Goal: Complete application form

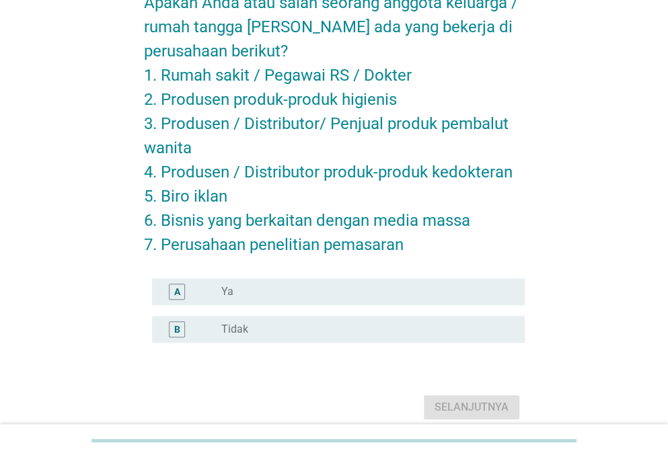
scroll to position [83, 0]
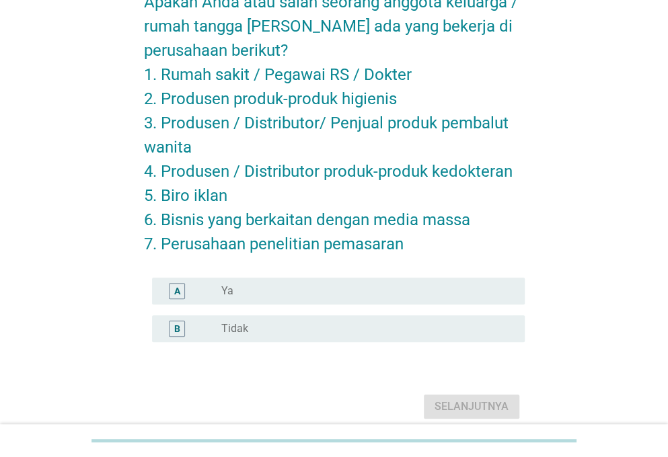
click at [309, 326] on div "radio_button_unchecked Tidak" at bounding box center [362, 328] width 282 height 13
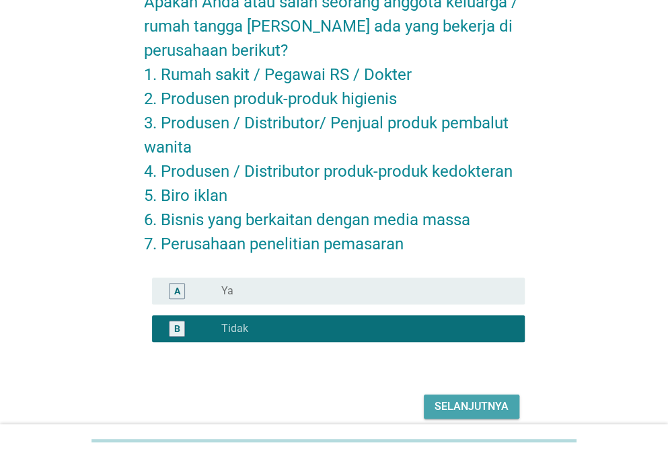
click at [446, 406] on div "Selanjutnya" at bounding box center [471, 407] width 74 height 16
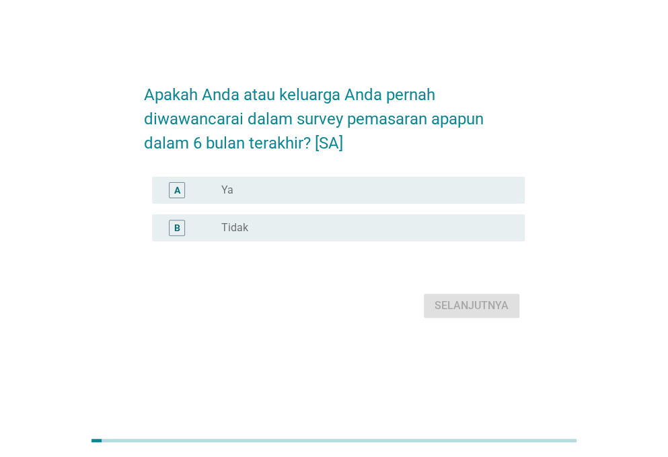
scroll to position [0, 0]
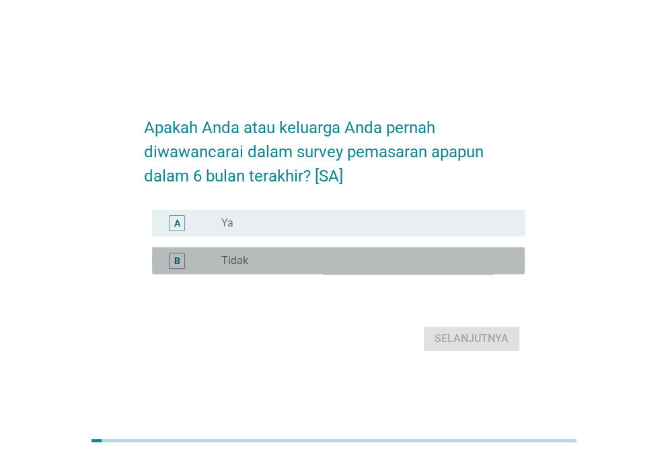
click at [319, 260] on div "radio_button_unchecked Tidak" at bounding box center [362, 260] width 282 height 13
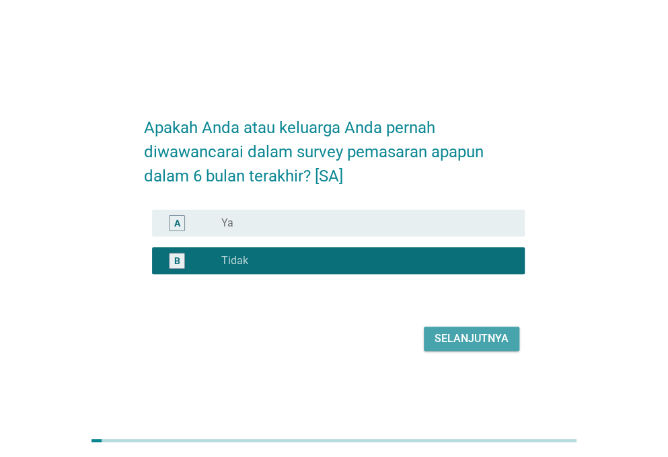
click at [482, 344] on div "Selanjutnya" at bounding box center [471, 339] width 74 height 16
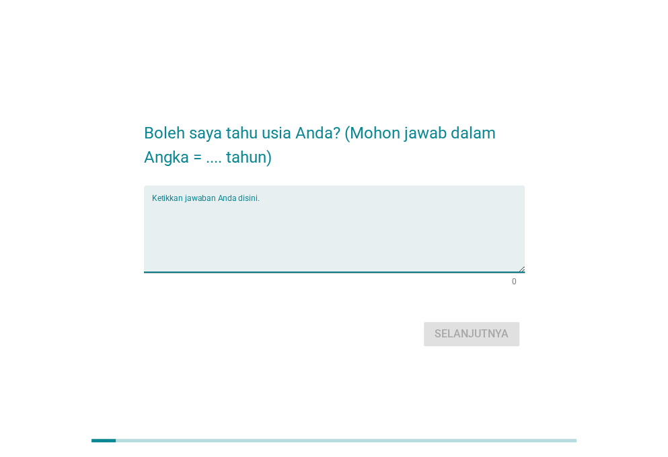
click at [306, 202] on textarea "Ketikkan jawaban Anda disini." at bounding box center [338, 237] width 373 height 71
type textarea "26"
click at [469, 333] on div "Selanjutnya" at bounding box center [471, 334] width 74 height 16
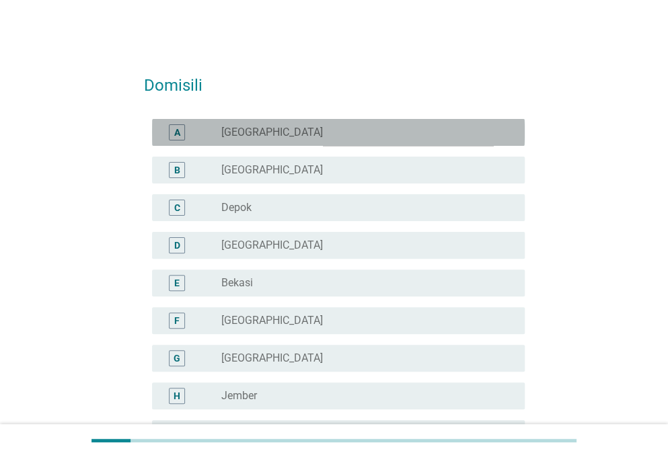
click at [287, 134] on div "radio_button_unchecked [GEOGRAPHIC_DATA]" at bounding box center [362, 132] width 282 height 13
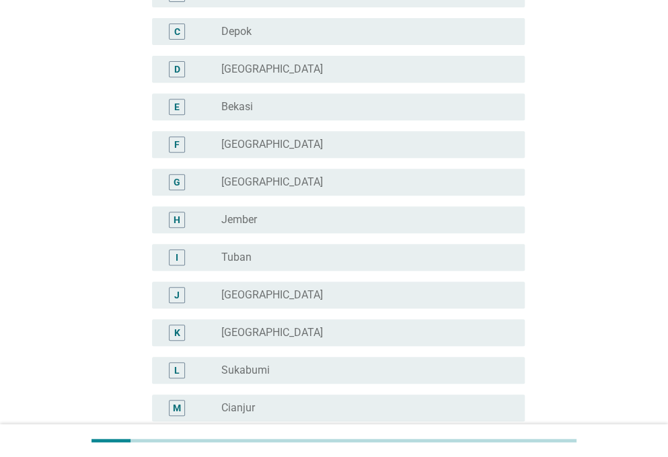
scroll to position [179, 0]
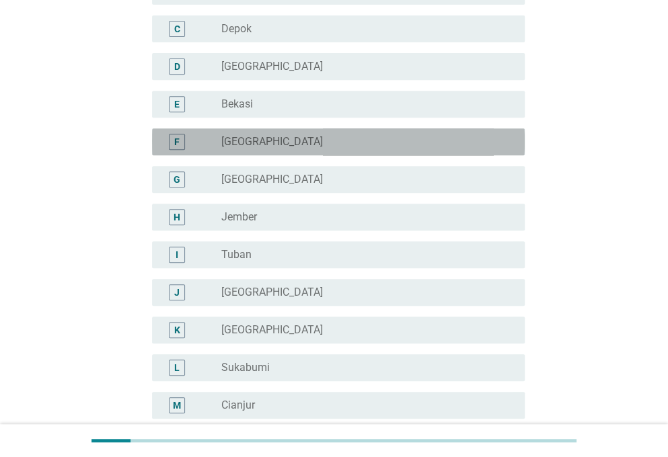
click at [287, 134] on div "radio_button_unchecked [GEOGRAPHIC_DATA]" at bounding box center [367, 142] width 293 height 16
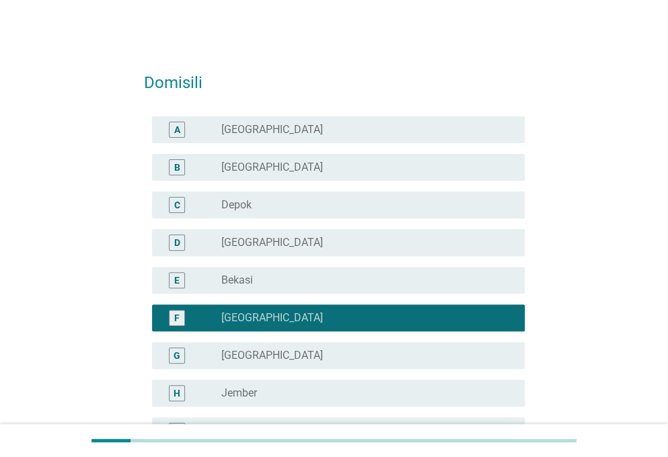
scroll to position [0, 0]
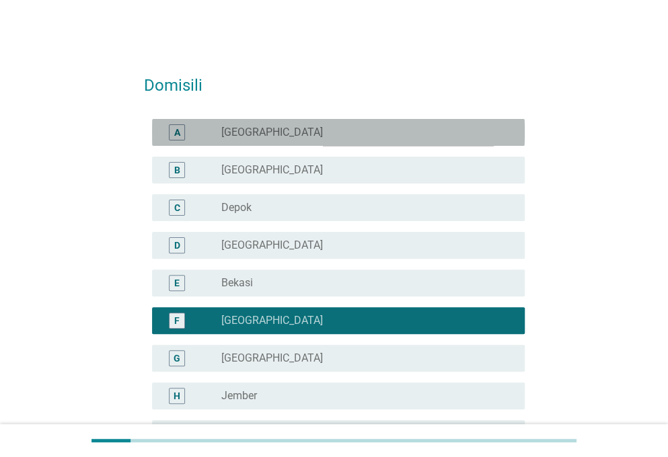
click at [287, 134] on div "radio_button_unchecked [GEOGRAPHIC_DATA]" at bounding box center [362, 132] width 282 height 13
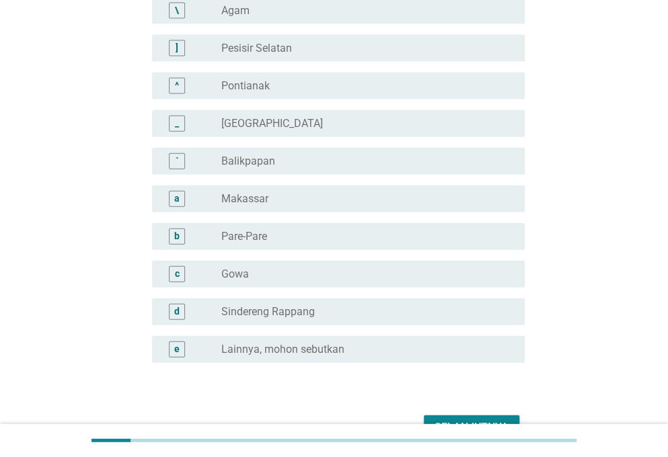
scroll to position [1217, 0]
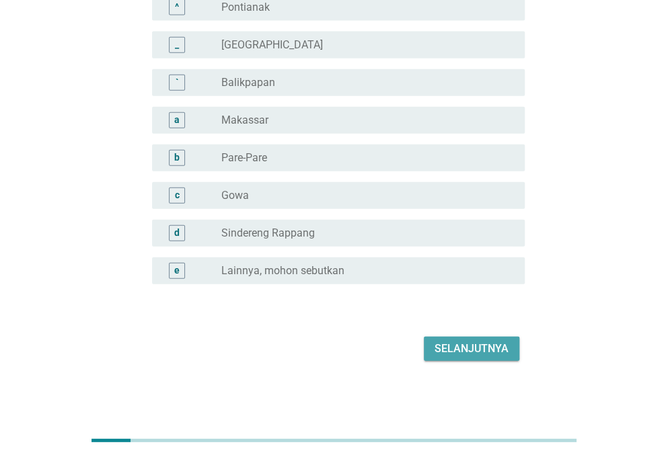
click at [453, 348] on div "Selanjutnya" at bounding box center [471, 349] width 74 height 16
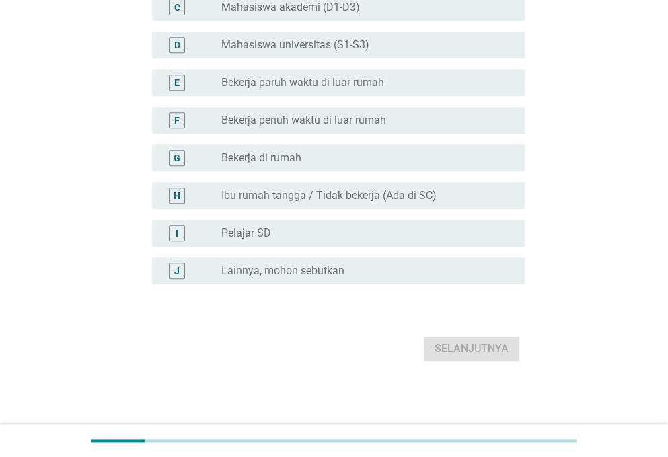
scroll to position [0, 0]
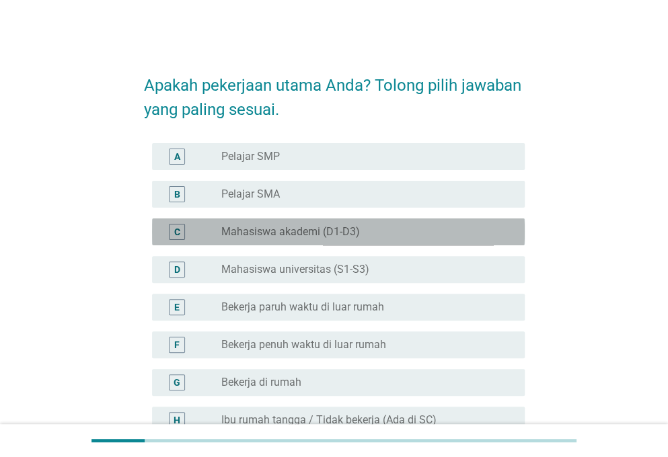
click at [387, 232] on div "radio_button_unchecked Mahasiswa akademi (D1-D3)" at bounding box center [362, 231] width 282 height 13
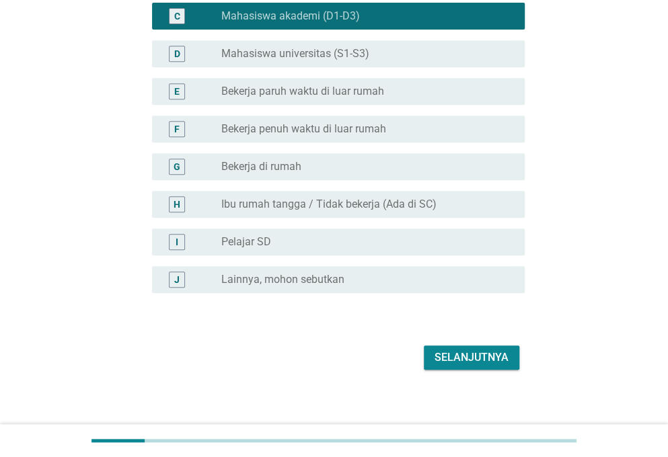
scroll to position [217, 0]
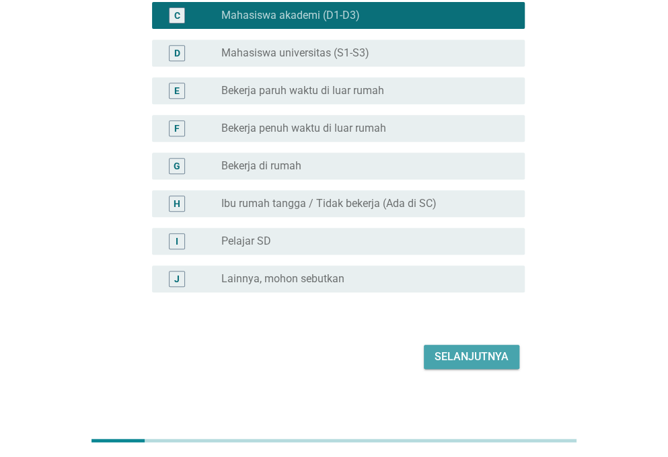
click at [479, 358] on div "Selanjutnya" at bounding box center [471, 357] width 74 height 16
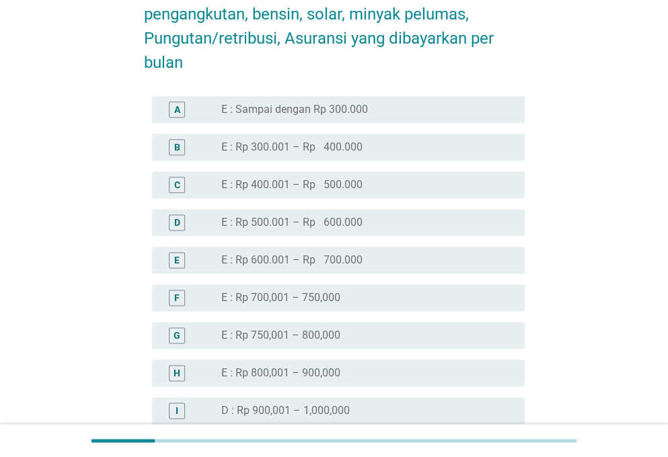
scroll to position [555, 0]
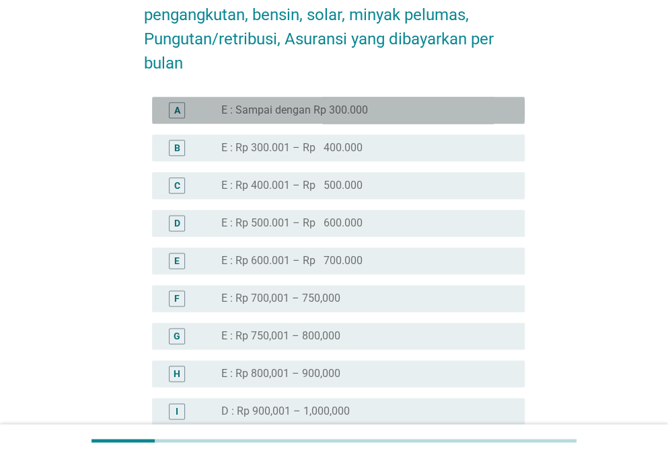
click at [390, 107] on div "radio_button_unchecked E : Sampai dengan Rp 300.000" at bounding box center [362, 110] width 282 height 13
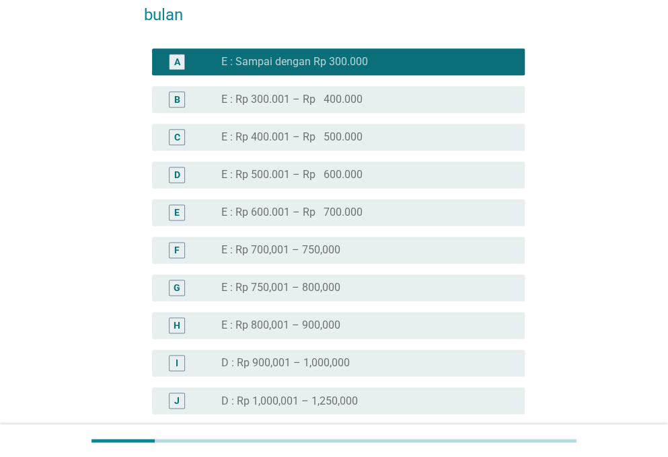
scroll to position [603, 0]
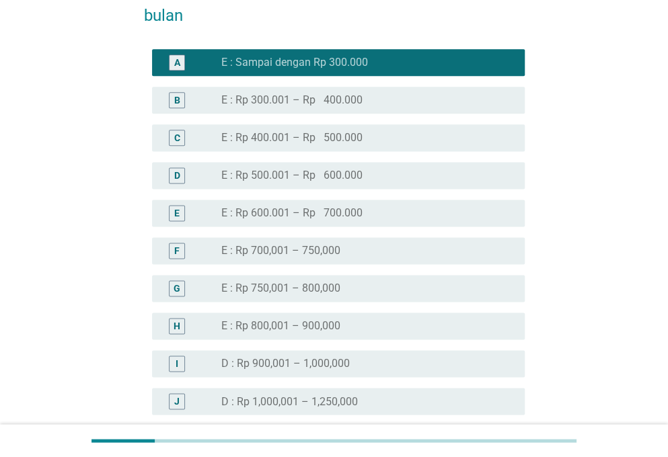
click at [398, 134] on div "radio_button_unchecked E : Rp 400.001 – Rp 500.000" at bounding box center [362, 137] width 282 height 13
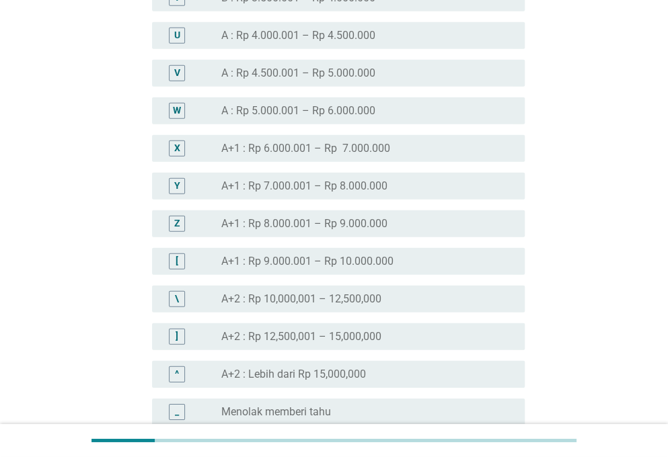
scroll to position [1524, 0]
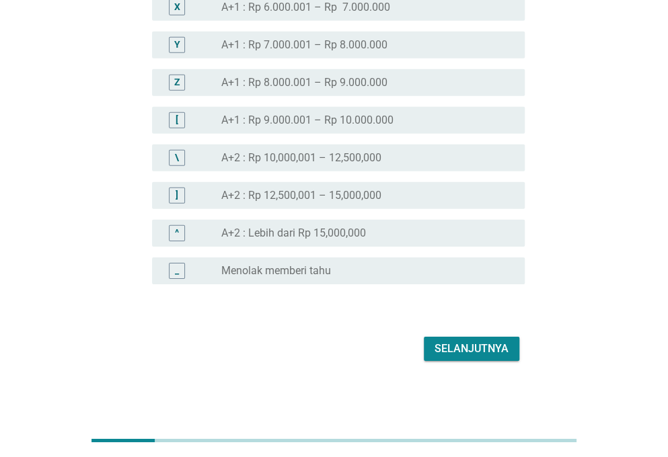
click at [468, 345] on div "Selanjutnya" at bounding box center [471, 349] width 74 height 16
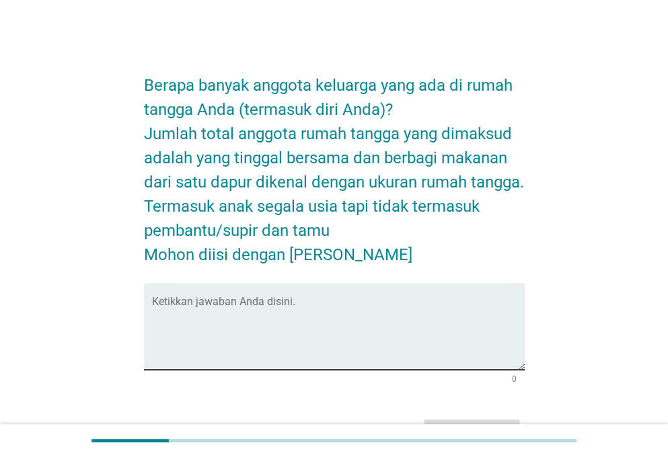
click at [383, 295] on div "Ketikkan jawaban Anda disini." at bounding box center [338, 326] width 373 height 87
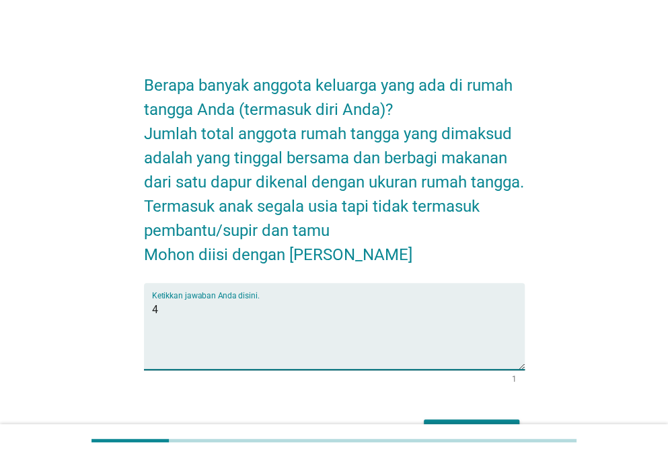
scroll to position [83, 0]
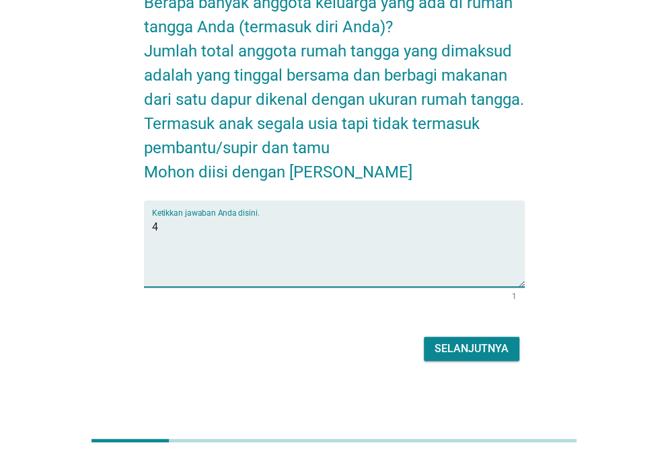
type textarea "4"
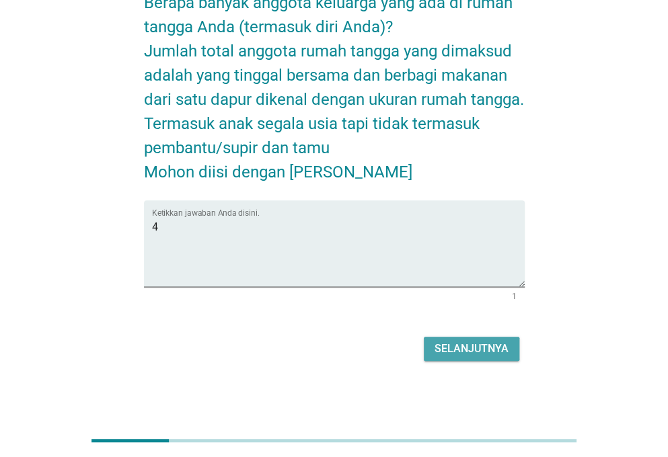
click at [477, 352] on div "Selanjutnya" at bounding box center [471, 349] width 74 height 16
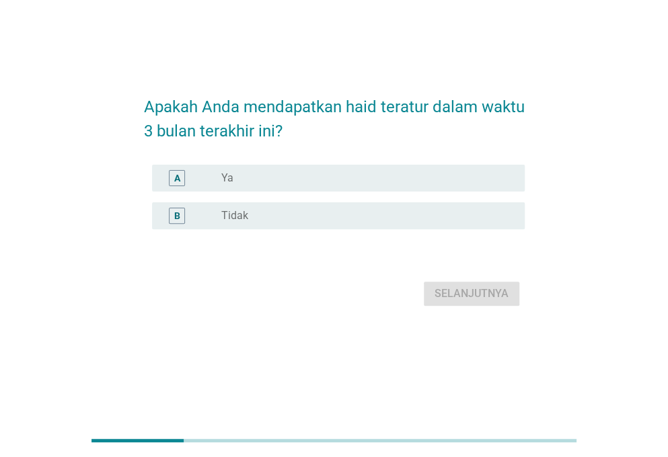
scroll to position [0, 0]
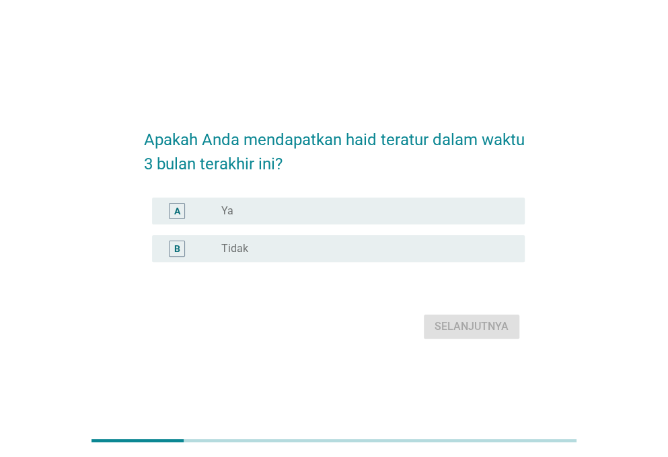
click at [315, 209] on div "radio_button_unchecked Ya" at bounding box center [362, 210] width 282 height 13
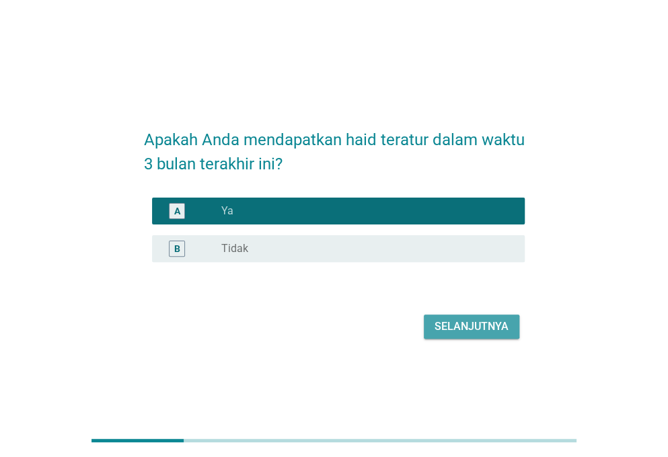
click at [449, 329] on div "Selanjutnya" at bounding box center [471, 327] width 74 height 16
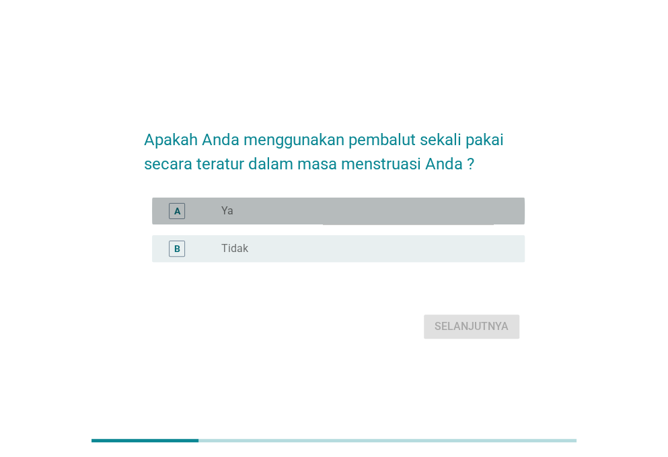
click at [290, 206] on div "radio_button_unchecked Ya" at bounding box center [362, 210] width 282 height 13
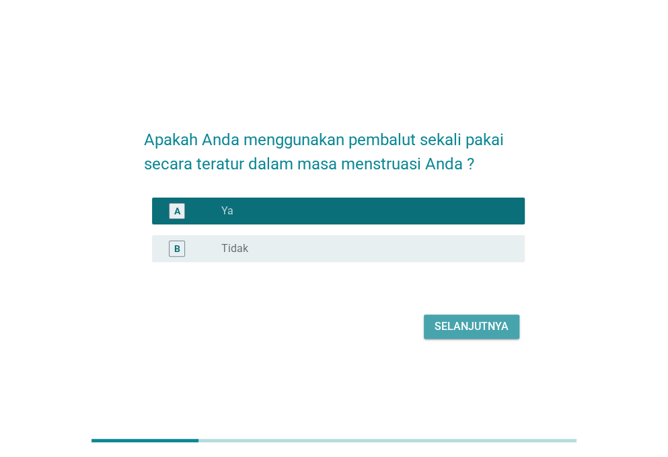
click at [490, 328] on div "Selanjutnya" at bounding box center [471, 327] width 74 height 16
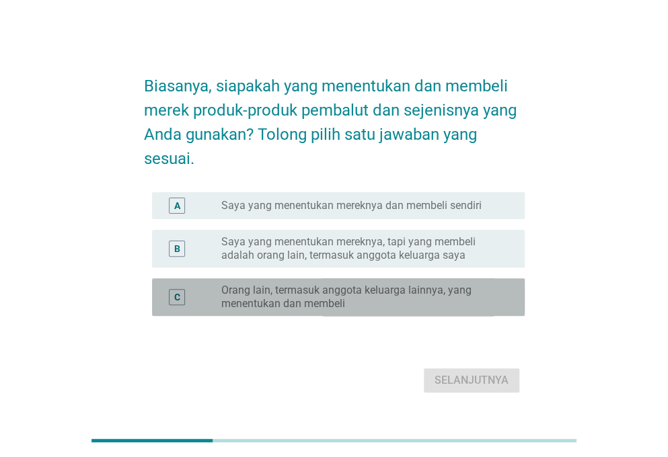
click at [391, 281] on div "C radio_button_unchecked Orang lain, termasuk anggota keluarga lainnya, yang me…" at bounding box center [338, 297] width 373 height 38
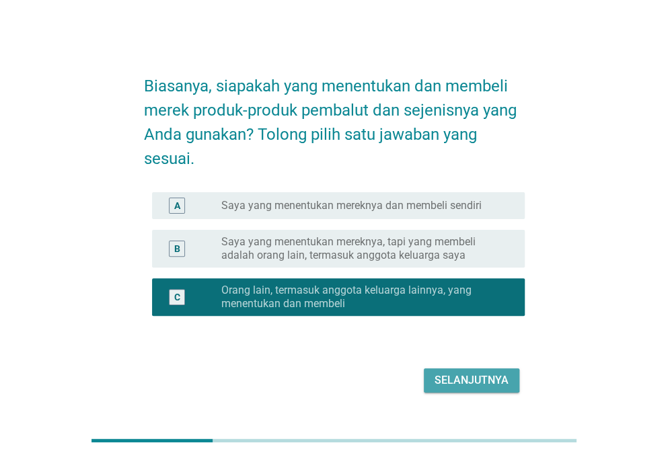
click at [490, 387] on div "Selanjutnya" at bounding box center [471, 381] width 74 height 16
